Goal: Information Seeking & Learning: Find specific fact

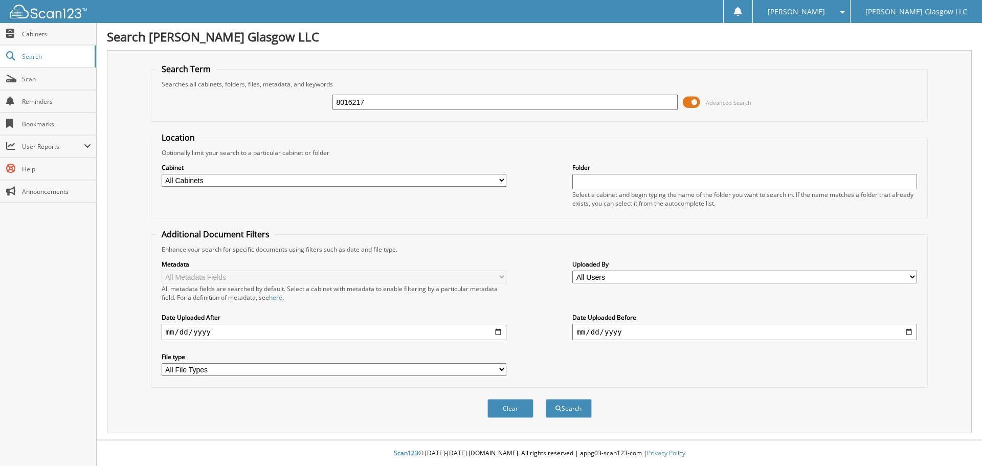
type input "8016217"
click at [546, 399] on button "Search" at bounding box center [569, 408] width 46 height 19
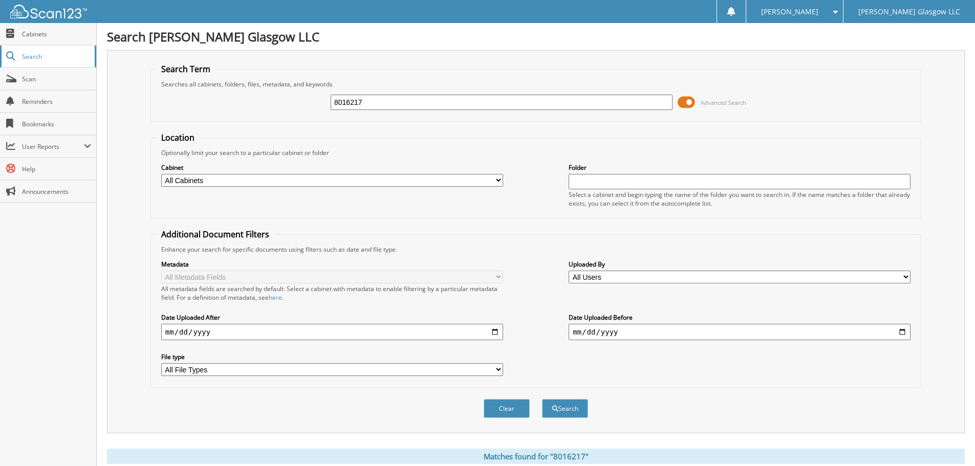
click at [37, 58] on span "Search" at bounding box center [56, 56] width 68 height 9
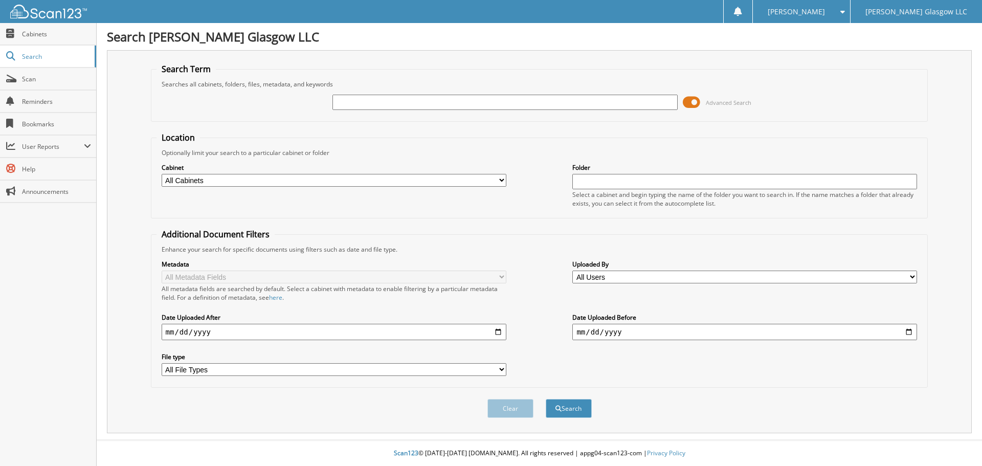
click at [616, 189] on input "text" at bounding box center [745, 181] width 345 height 15
paste input "8016217"
type input "8016217"
click at [546, 399] on button "Search" at bounding box center [569, 408] width 46 height 19
click at [192, 180] on select "All Cabinets PARTS SERVICE RO Needs Filing" at bounding box center [334, 180] width 345 height 13
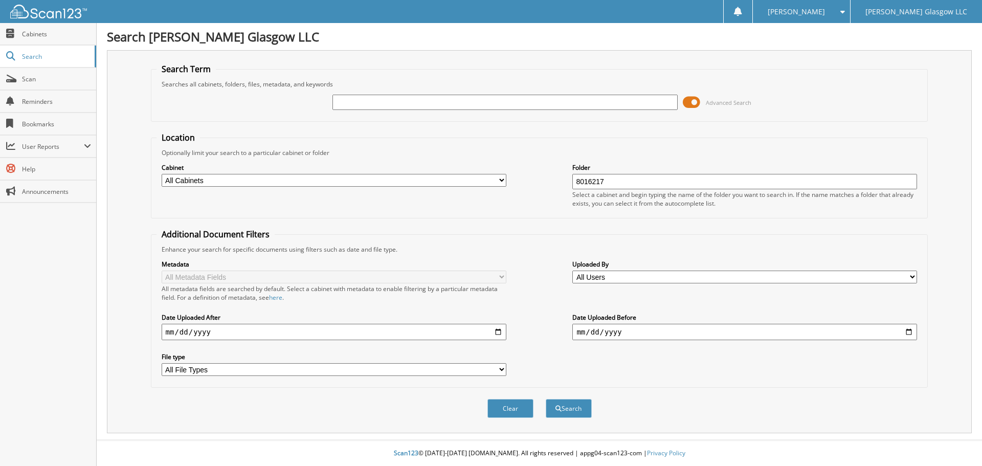
select select "22896"
click at [162, 174] on select "All Cabinets PARTS SERVICE RO Needs Filing" at bounding box center [334, 180] width 345 height 13
paste input "8016217"
type input "8016217"
click at [546, 399] on button "Search" at bounding box center [569, 408] width 46 height 19
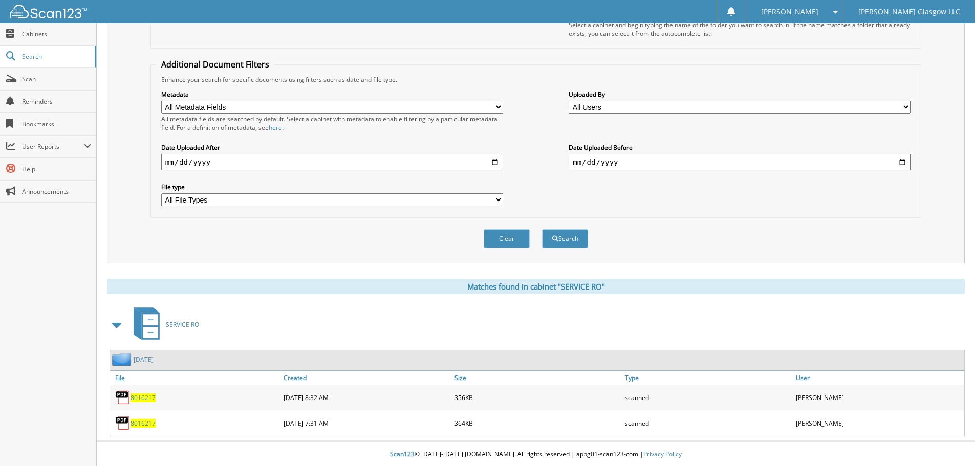
scroll to position [171, 0]
click at [128, 396] on img at bounding box center [122, 396] width 15 height 15
click at [149, 402] on div "8016217" at bounding box center [195, 396] width 171 height 20
click at [118, 392] on img at bounding box center [122, 396] width 15 height 15
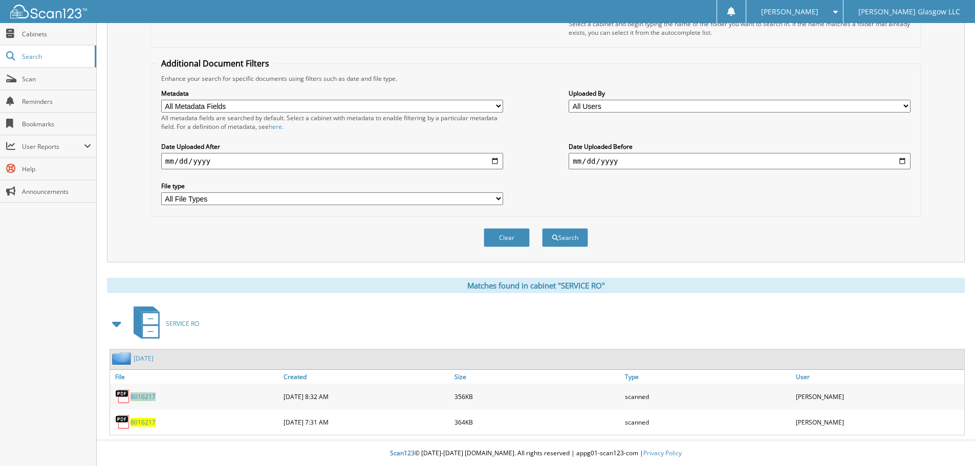
click at [118, 392] on img at bounding box center [122, 396] width 15 height 15
drag, startPoint x: 127, startPoint y: 395, endPoint x: 125, endPoint y: 402, distance: 7.6
click at [125, 402] on img at bounding box center [122, 396] width 15 height 15
click at [125, 401] on img at bounding box center [122, 396] width 15 height 15
click at [123, 426] on img at bounding box center [122, 421] width 15 height 15
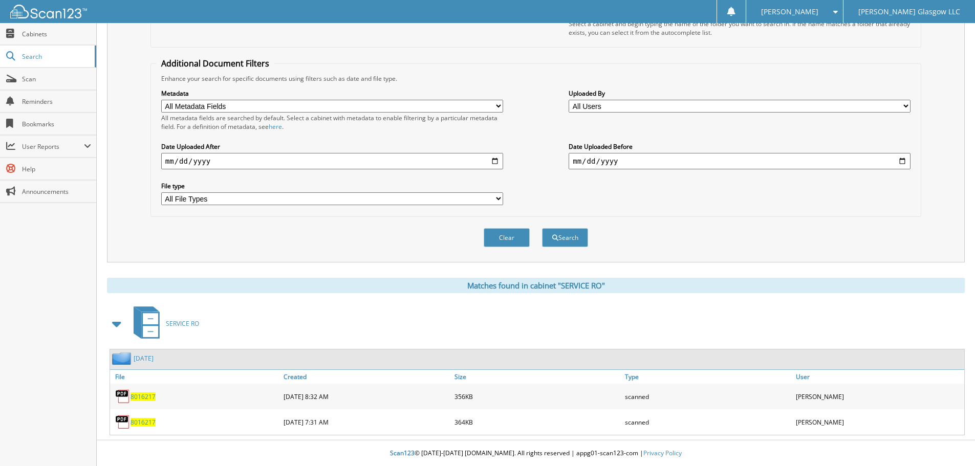
click at [143, 417] on div "8016217" at bounding box center [195, 422] width 171 height 20
click at [120, 421] on img at bounding box center [122, 421] width 15 height 15
click at [155, 421] on span "8016217" at bounding box center [142, 422] width 25 height 9
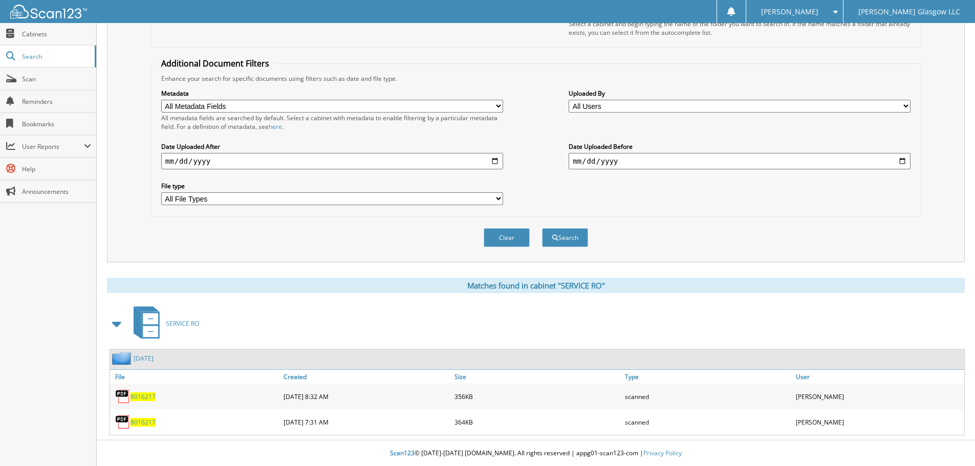
click at [139, 393] on span "8016217" at bounding box center [142, 396] width 25 height 9
click at [126, 395] on img at bounding box center [122, 396] width 15 height 15
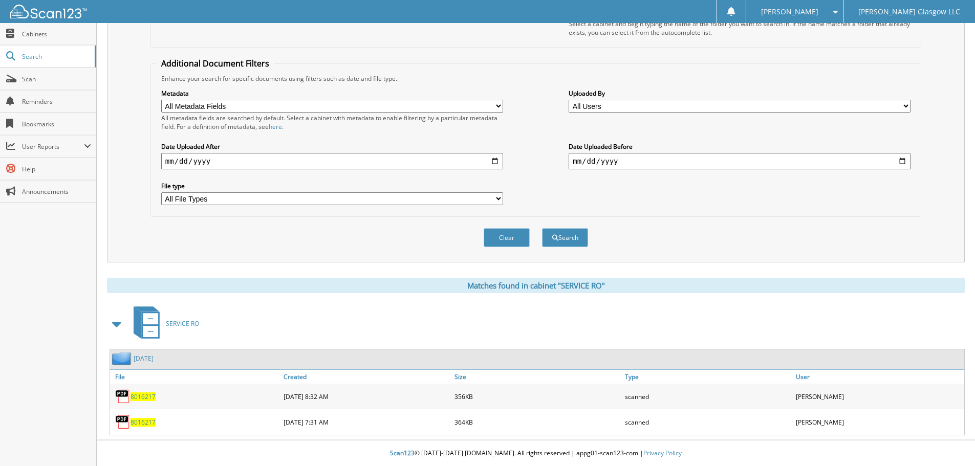
click at [126, 395] on img at bounding box center [122, 396] width 15 height 15
drag, startPoint x: 125, startPoint y: 395, endPoint x: 109, endPoint y: 395, distance: 16.4
click at [114, 395] on div "8016217" at bounding box center [195, 396] width 171 height 20
drag, startPoint x: 118, startPoint y: 391, endPoint x: 146, endPoint y: 400, distance: 29.5
click at [146, 400] on span "8016217" at bounding box center [142, 396] width 25 height 9
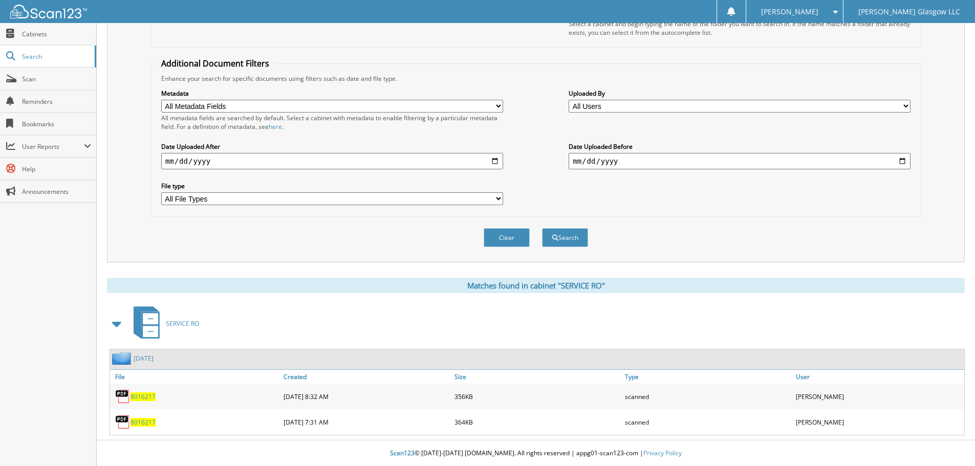
click at [148, 401] on div "8016217" at bounding box center [195, 396] width 171 height 20
click at [336, 402] on div "08-18-2025 8:32 AM" at bounding box center [366, 396] width 171 height 20
click at [331, 421] on div "08-22-2025 7:31 AM" at bounding box center [366, 422] width 171 height 20
click at [152, 415] on div "8016217" at bounding box center [195, 422] width 171 height 20
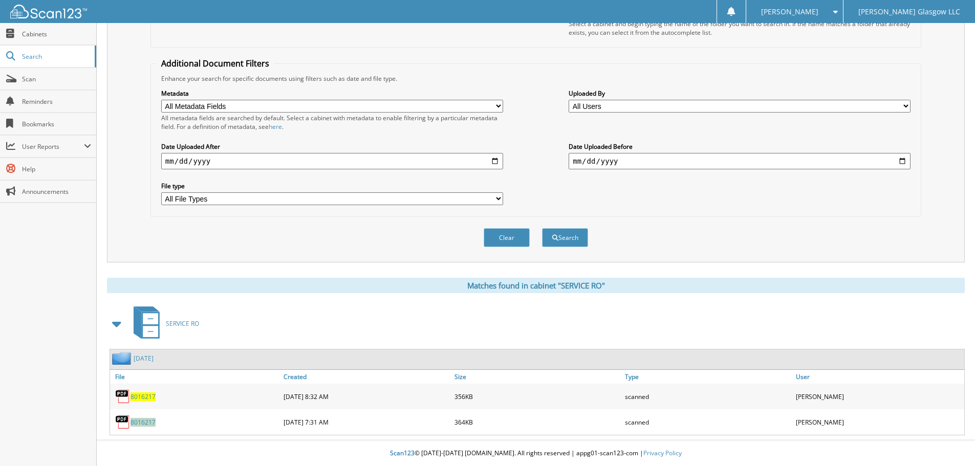
click at [151, 417] on div "8016217" at bounding box center [195, 422] width 171 height 20
click at [150, 422] on span "8016217" at bounding box center [142, 422] width 25 height 9
click at [120, 425] on img at bounding box center [122, 421] width 15 height 15
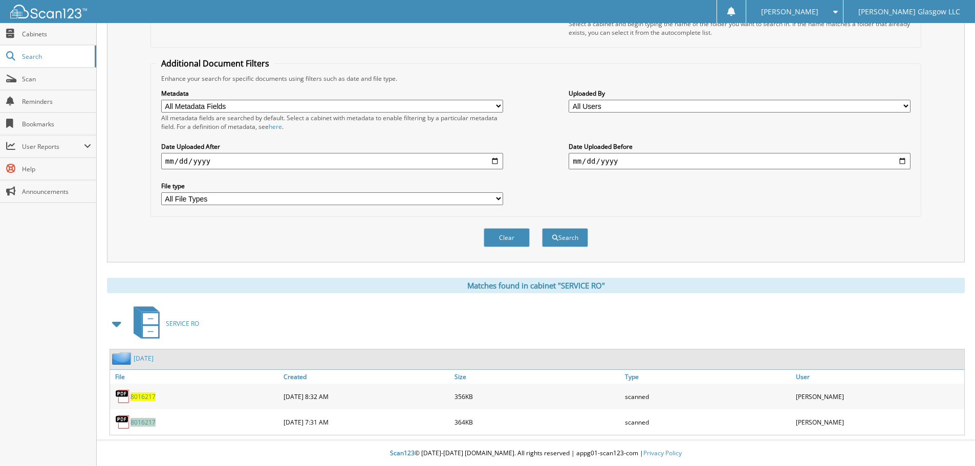
click at [139, 400] on span "8016217" at bounding box center [142, 396] width 25 height 9
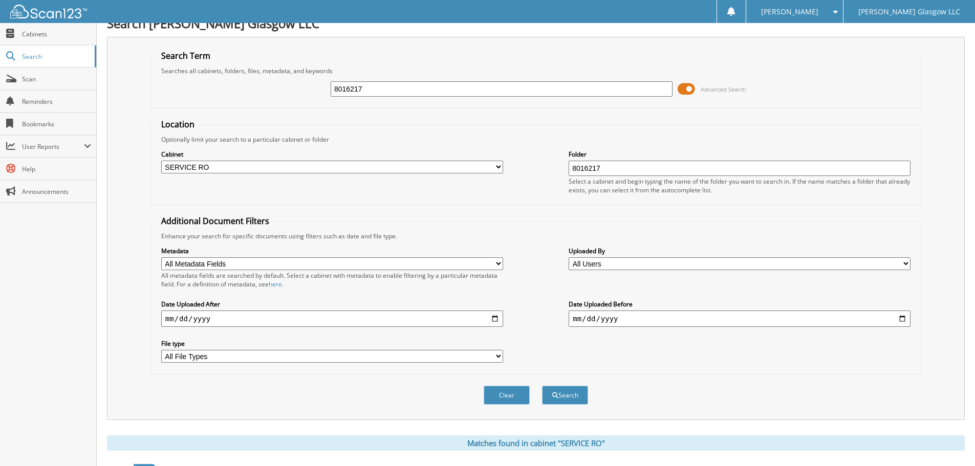
scroll to position [0, 0]
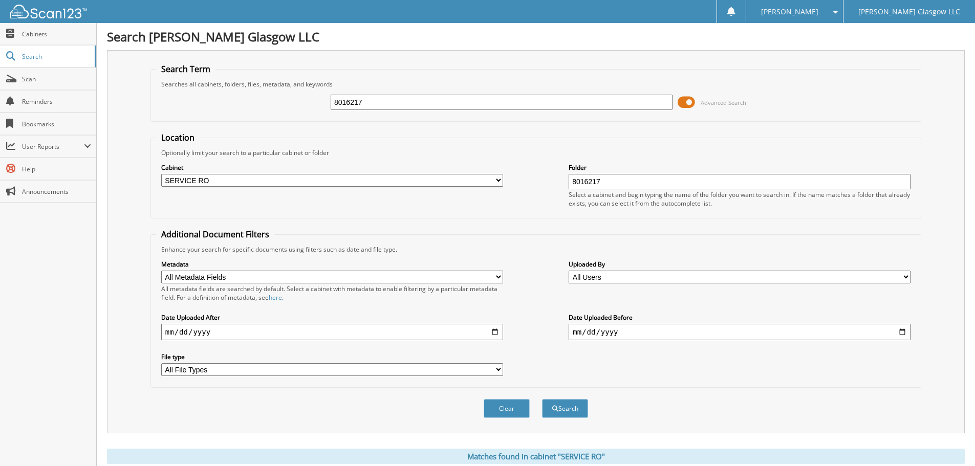
click at [344, 102] on input "8016217" at bounding box center [502, 102] width 342 height 15
paste input "630"
type input "8016630"
click at [561, 414] on button "Search" at bounding box center [565, 408] width 46 height 19
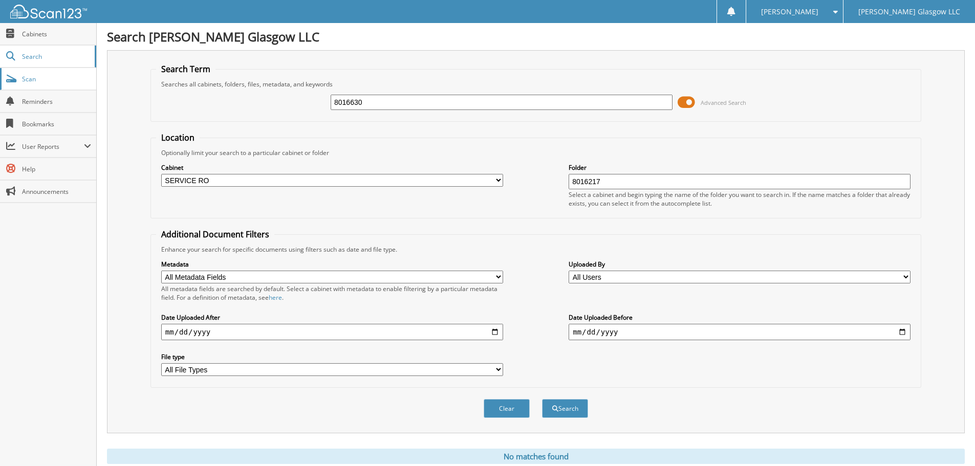
click at [27, 82] on span "Scan" at bounding box center [56, 79] width 69 height 9
